Goal: Find specific page/section: Find specific page/section

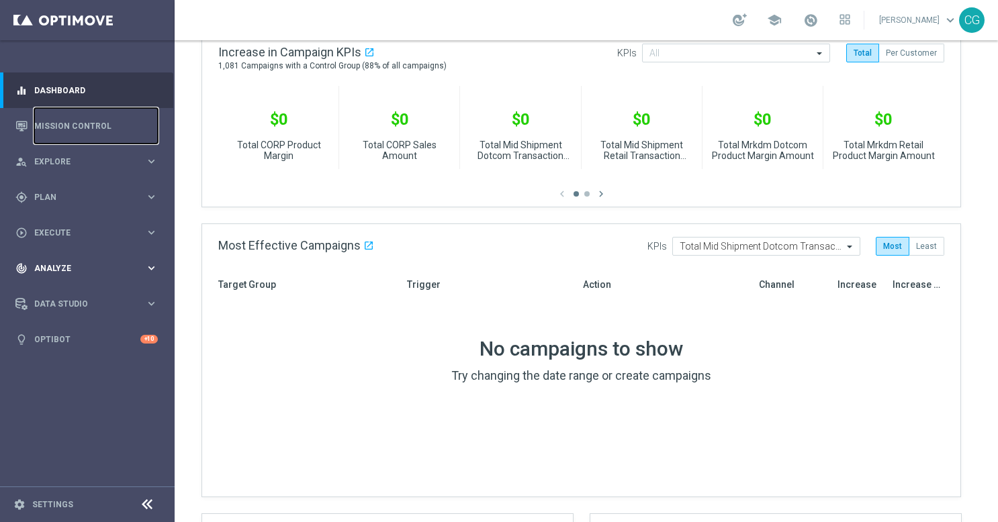
scroll to position [403, 0]
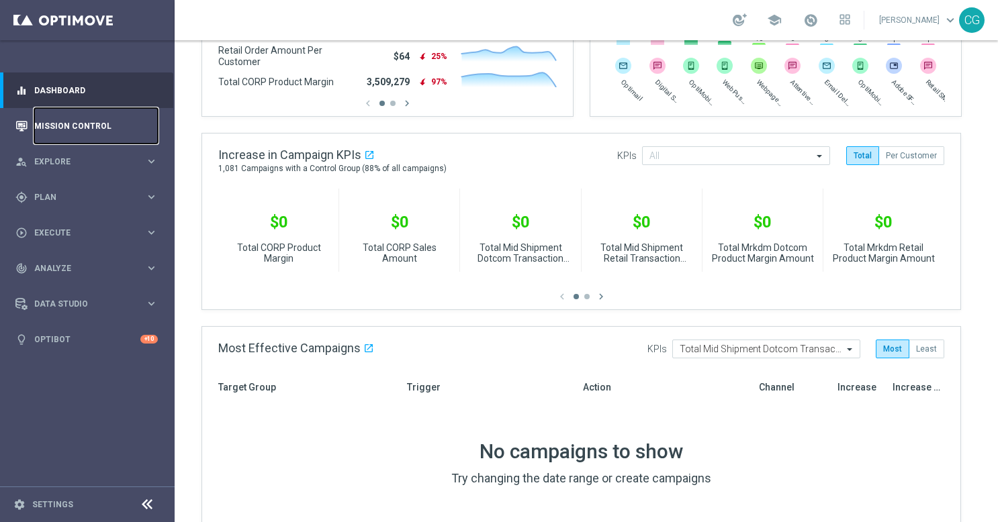
click at [90, 129] on link "Mission Control" at bounding box center [96, 126] width 124 height 36
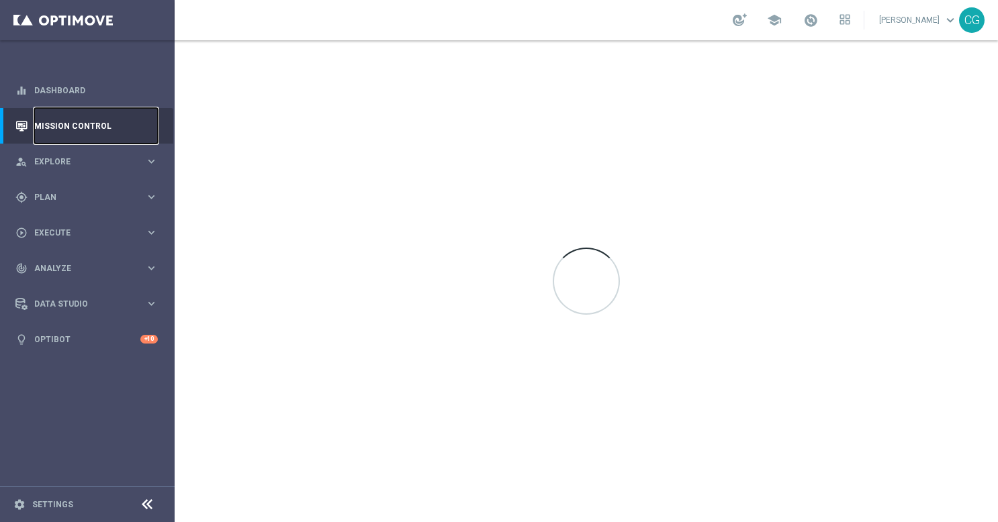
scroll to position [0, 0]
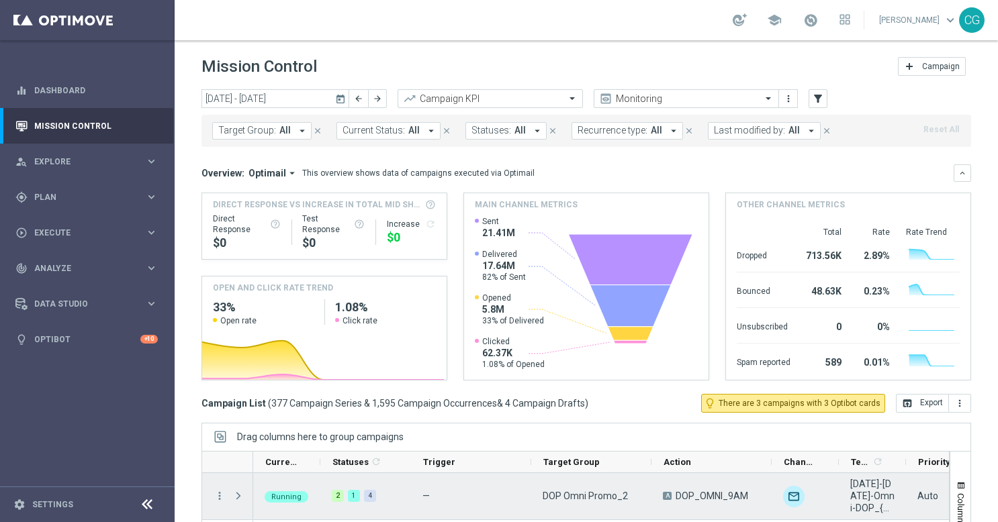
click at [238, 491] on span "Press SPACE to select this row." at bounding box center [238, 496] width 12 height 11
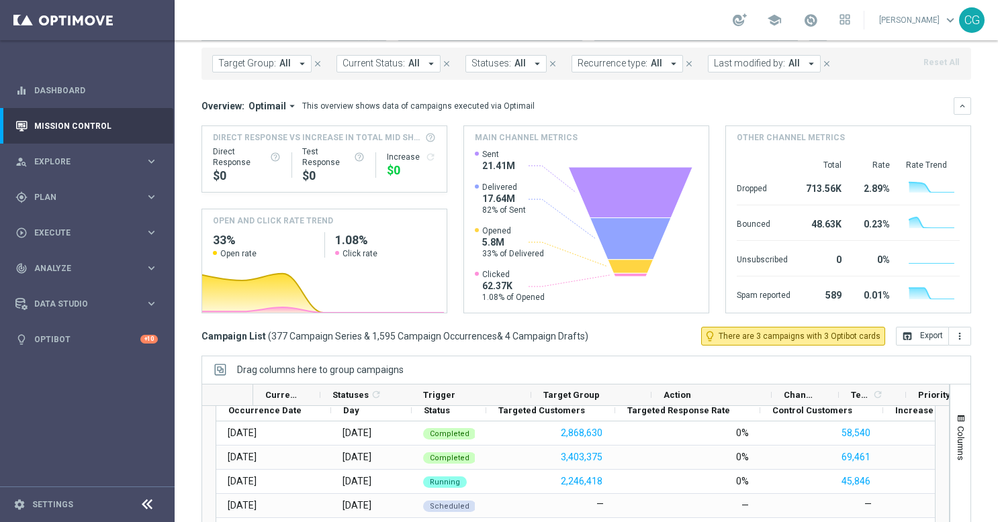
scroll to position [67, 0]
